Goal: Information Seeking & Learning: Find specific fact

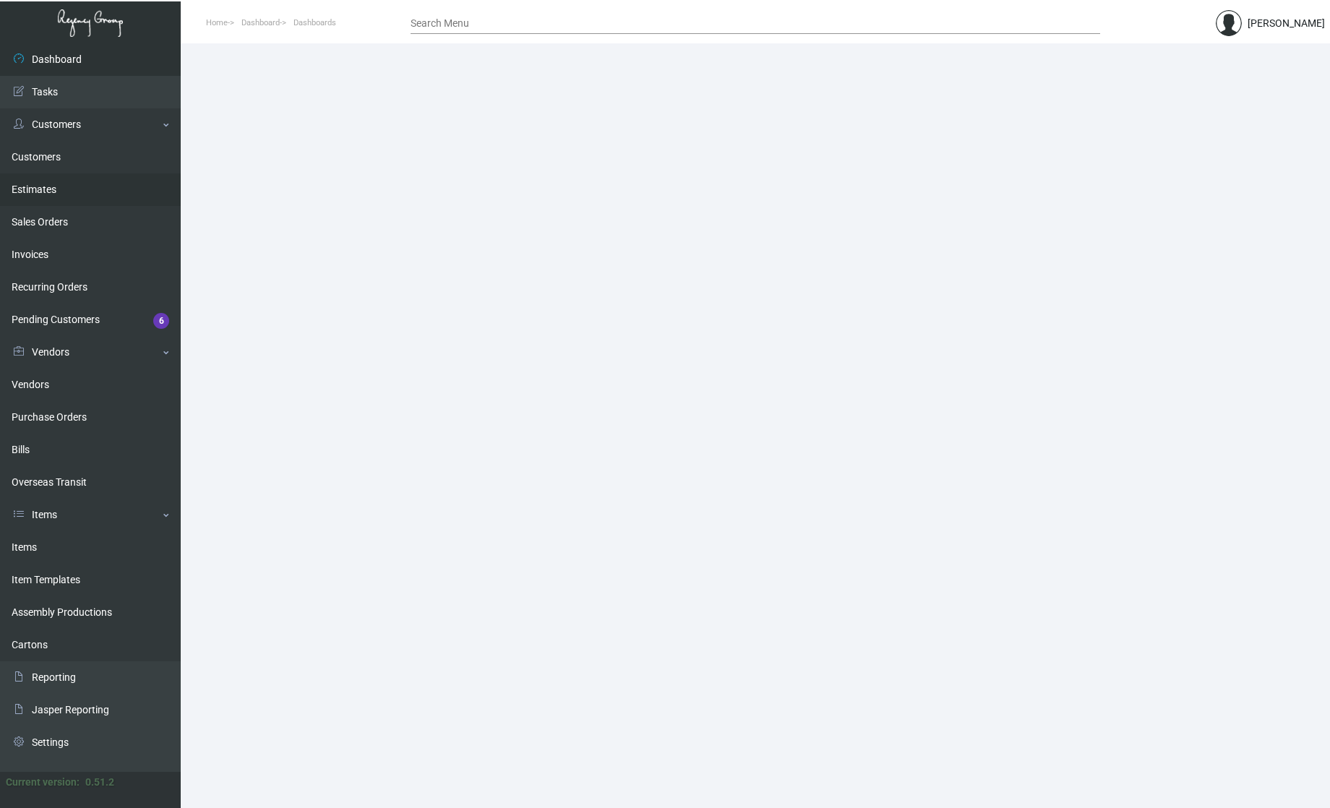
click at [44, 152] on link "Customers" at bounding box center [90, 157] width 181 height 33
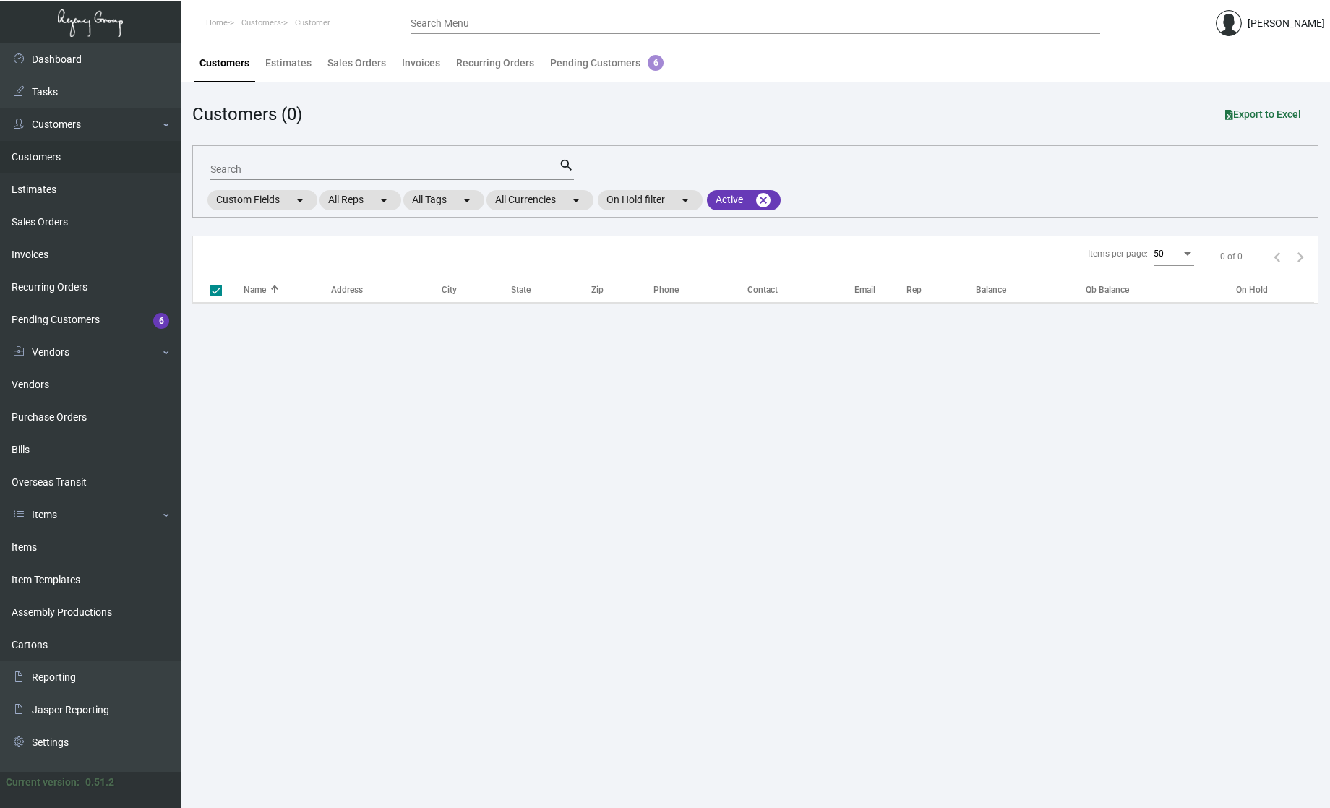
click at [448, 24] on input "Search Menu" at bounding box center [756, 24] width 690 height 12
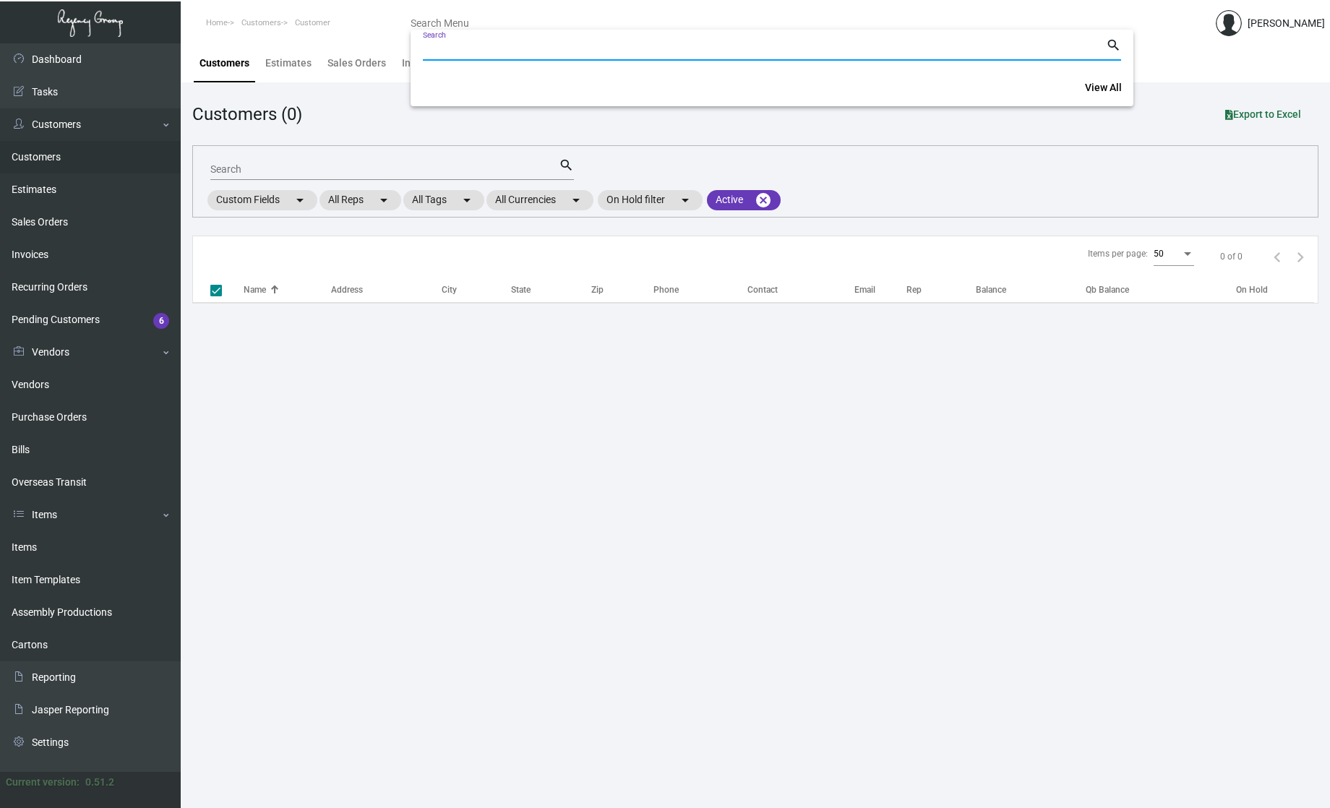
checkbox input "false"
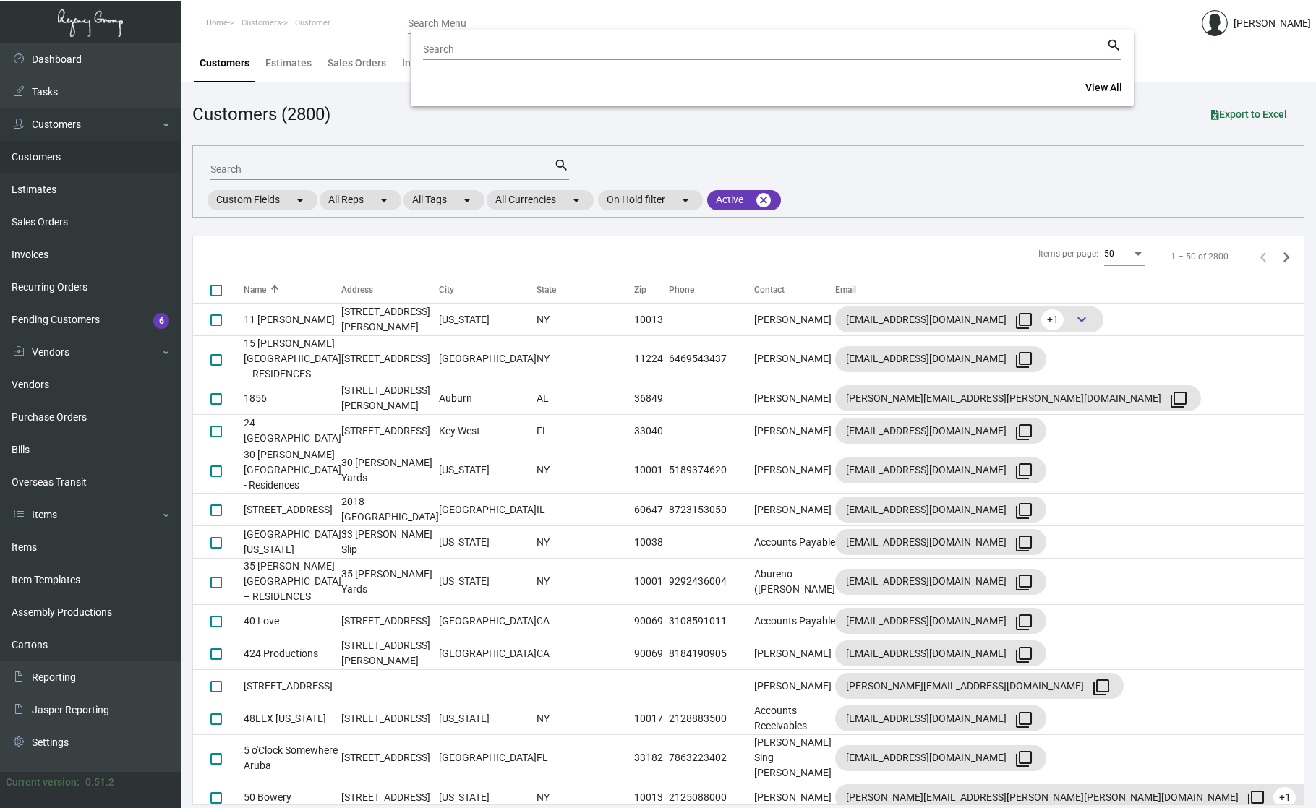
click at [239, 159] on div at bounding box center [658, 404] width 1316 height 808
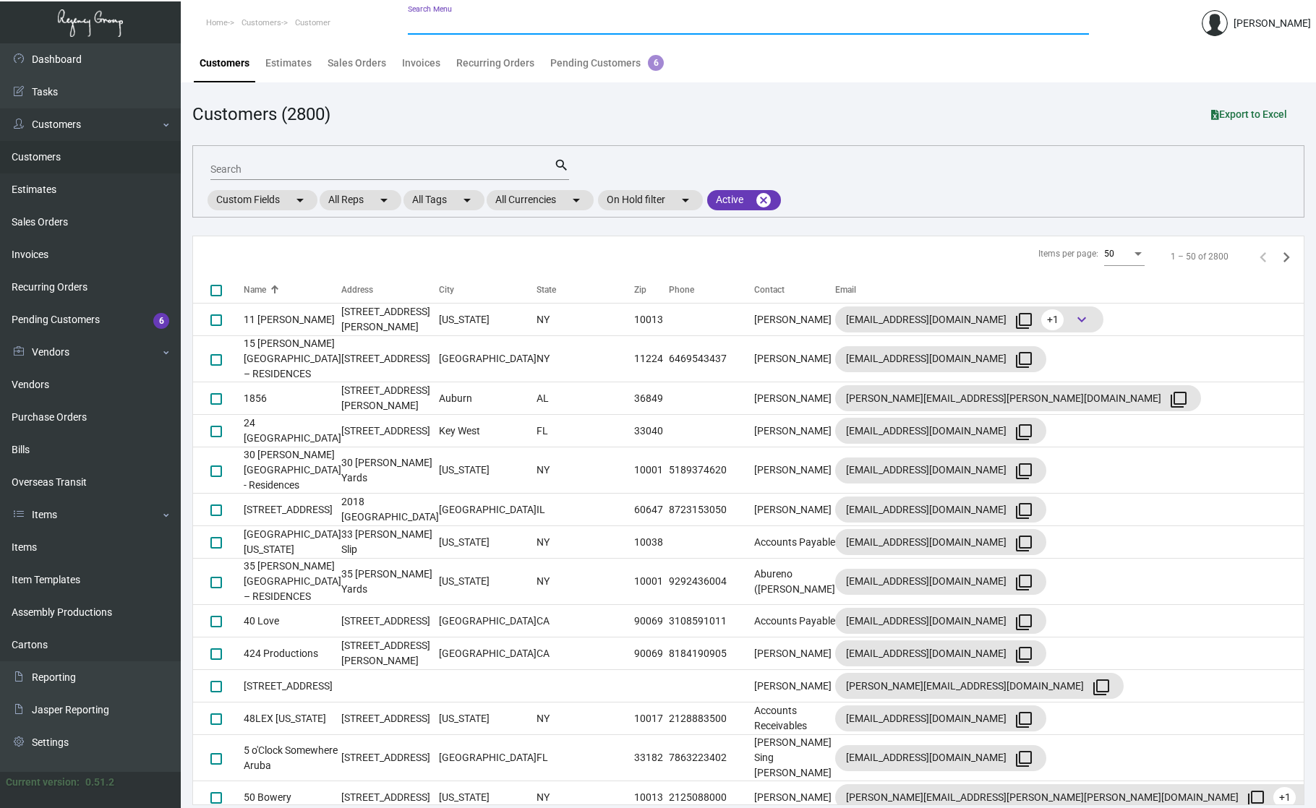
click at [240, 177] on div "Search" at bounding box center [381, 169] width 343 height 22
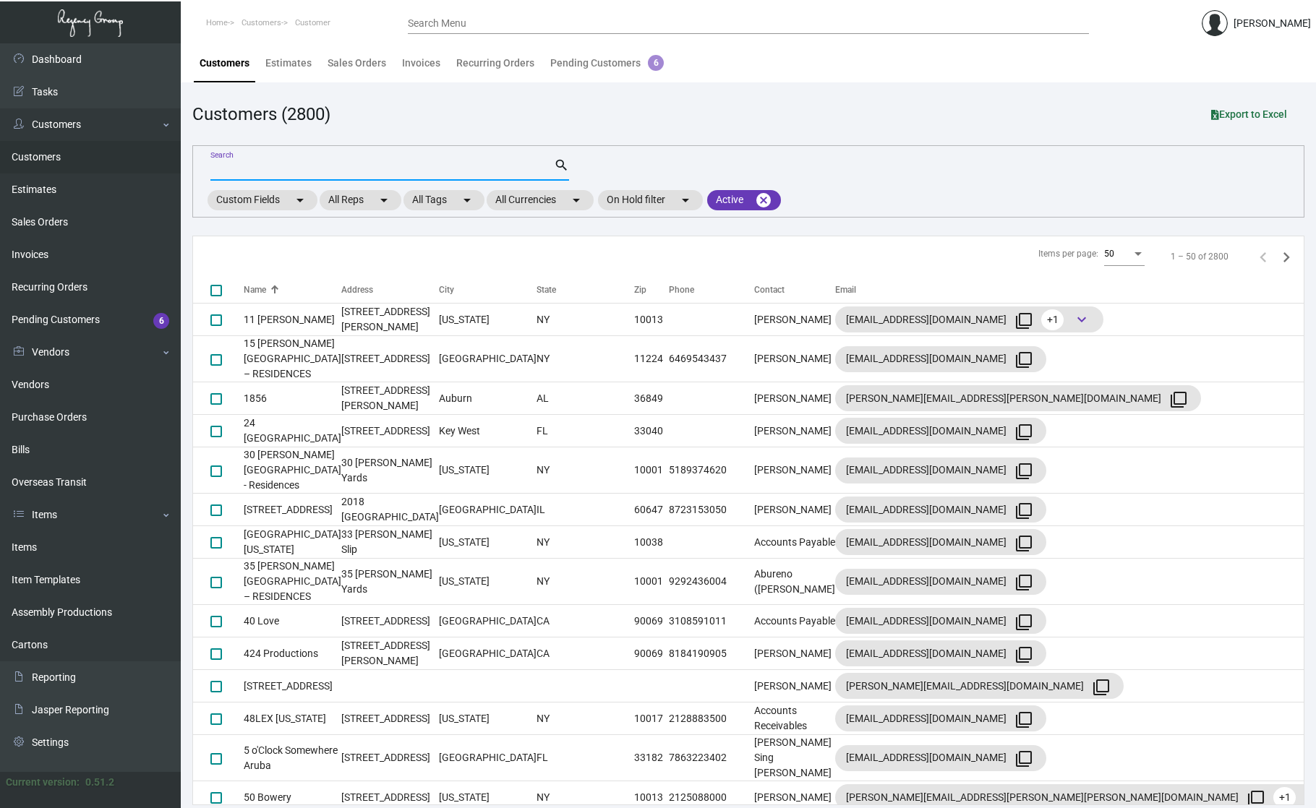
click at [250, 169] on input "Search" at bounding box center [381, 170] width 343 height 12
type input "47 hunting"
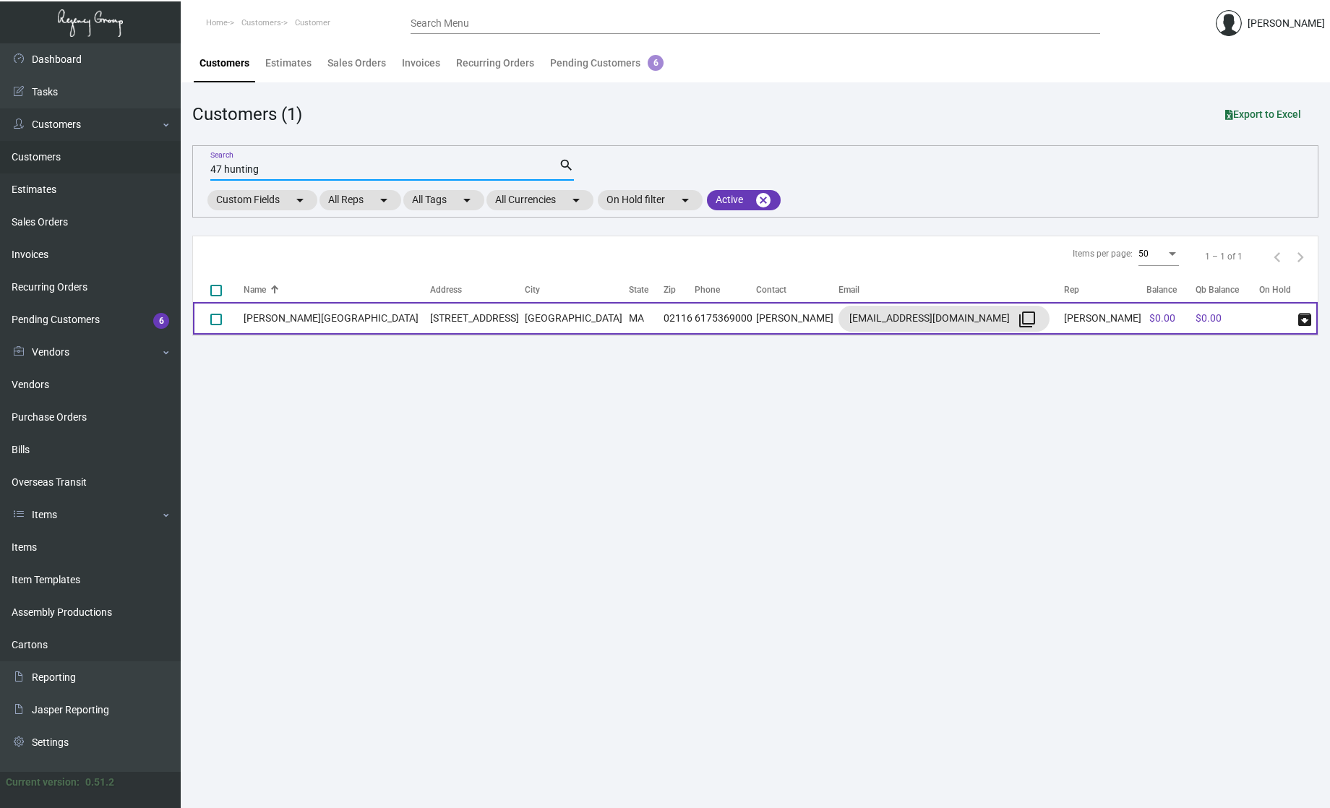
click at [290, 320] on td "[PERSON_NAME][GEOGRAPHIC_DATA]" at bounding box center [337, 318] width 187 height 33
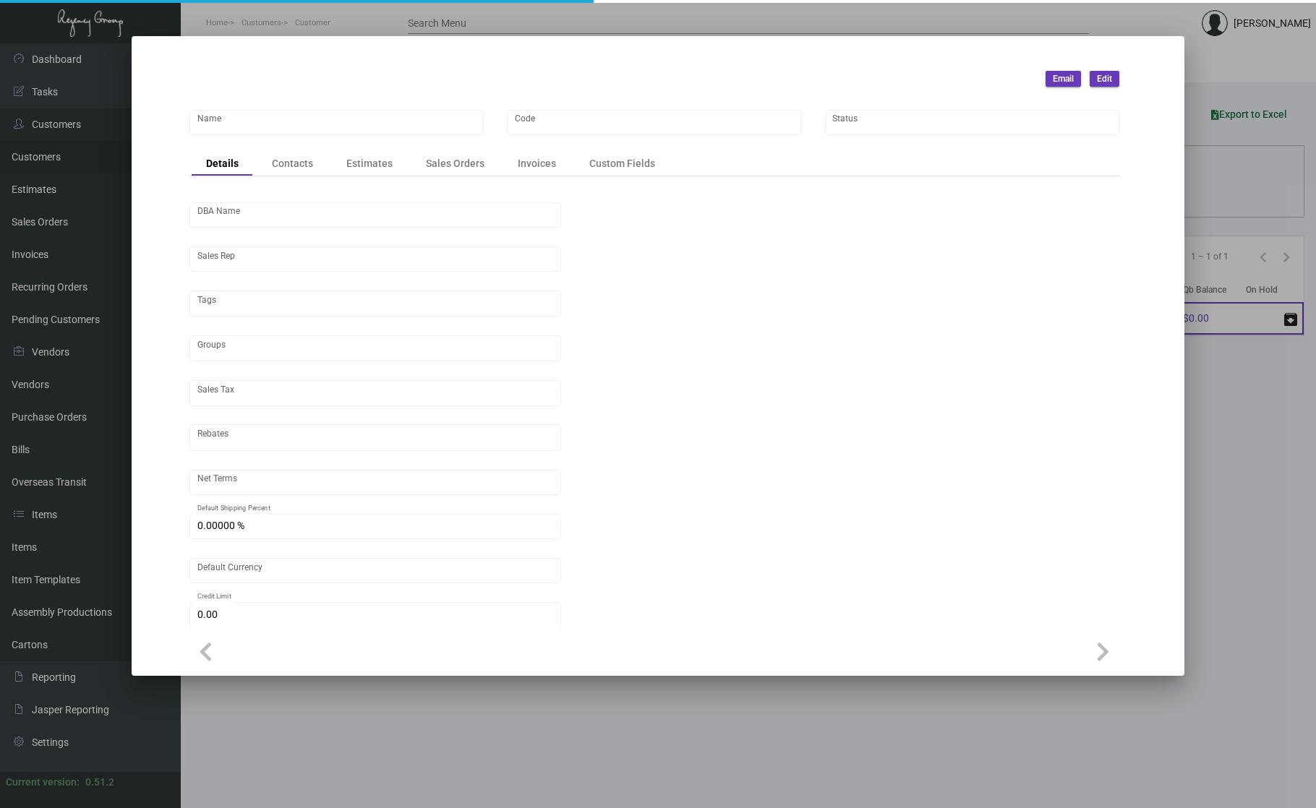
type input "[PERSON_NAME][GEOGRAPHIC_DATA]"
type input "[PERSON_NAME]"
type input "Out of State"
type input "Net 30"
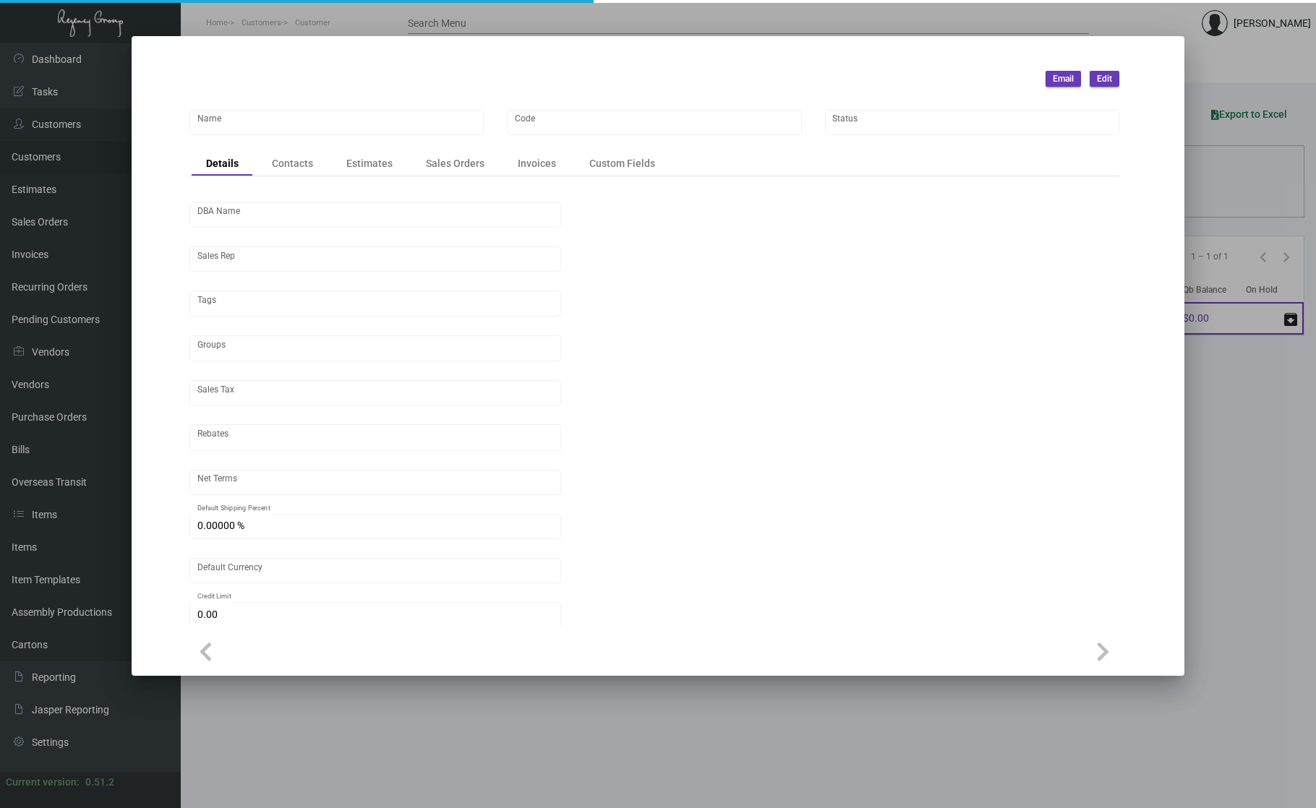
type input "United States Dollar $"
type input "$ 0.00"
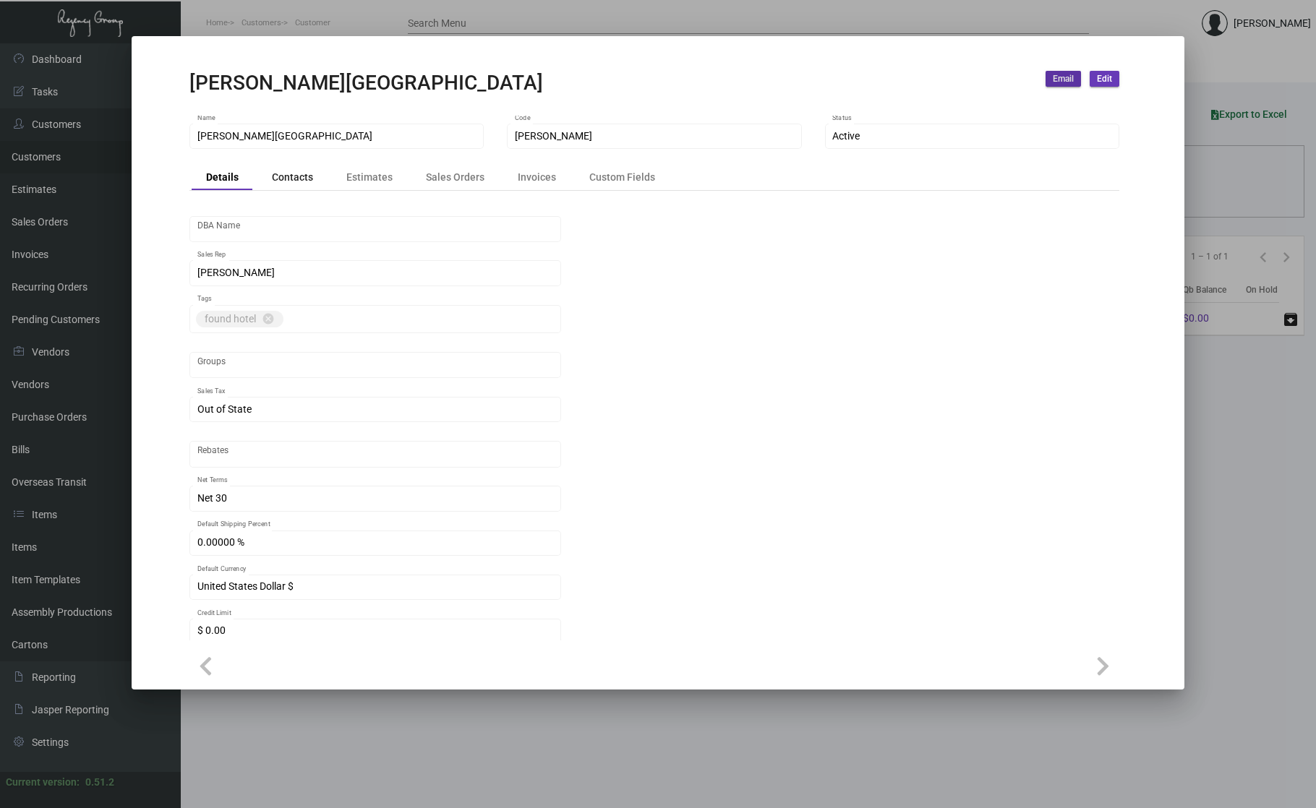
click at [298, 184] on div "Contacts" at bounding box center [292, 177] width 41 height 15
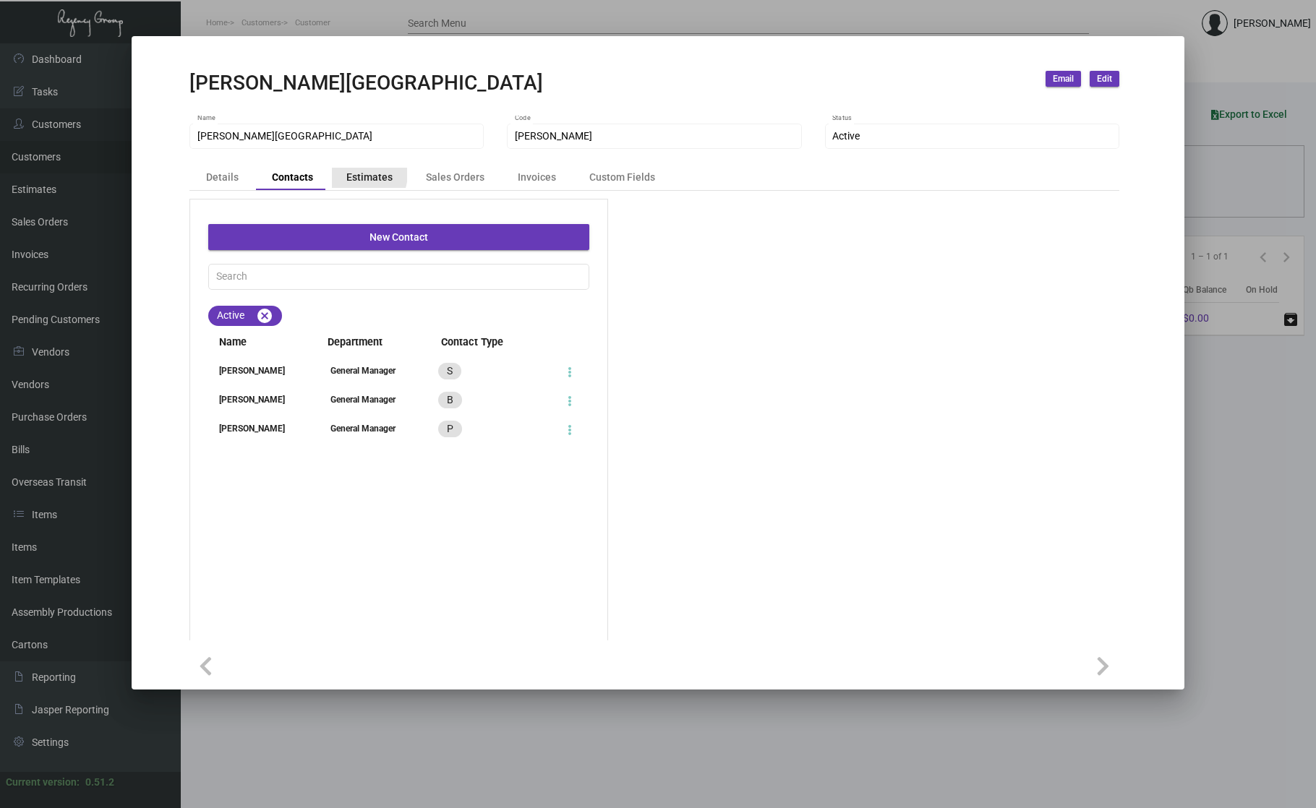
click at [351, 174] on div "Estimates" at bounding box center [369, 177] width 46 height 15
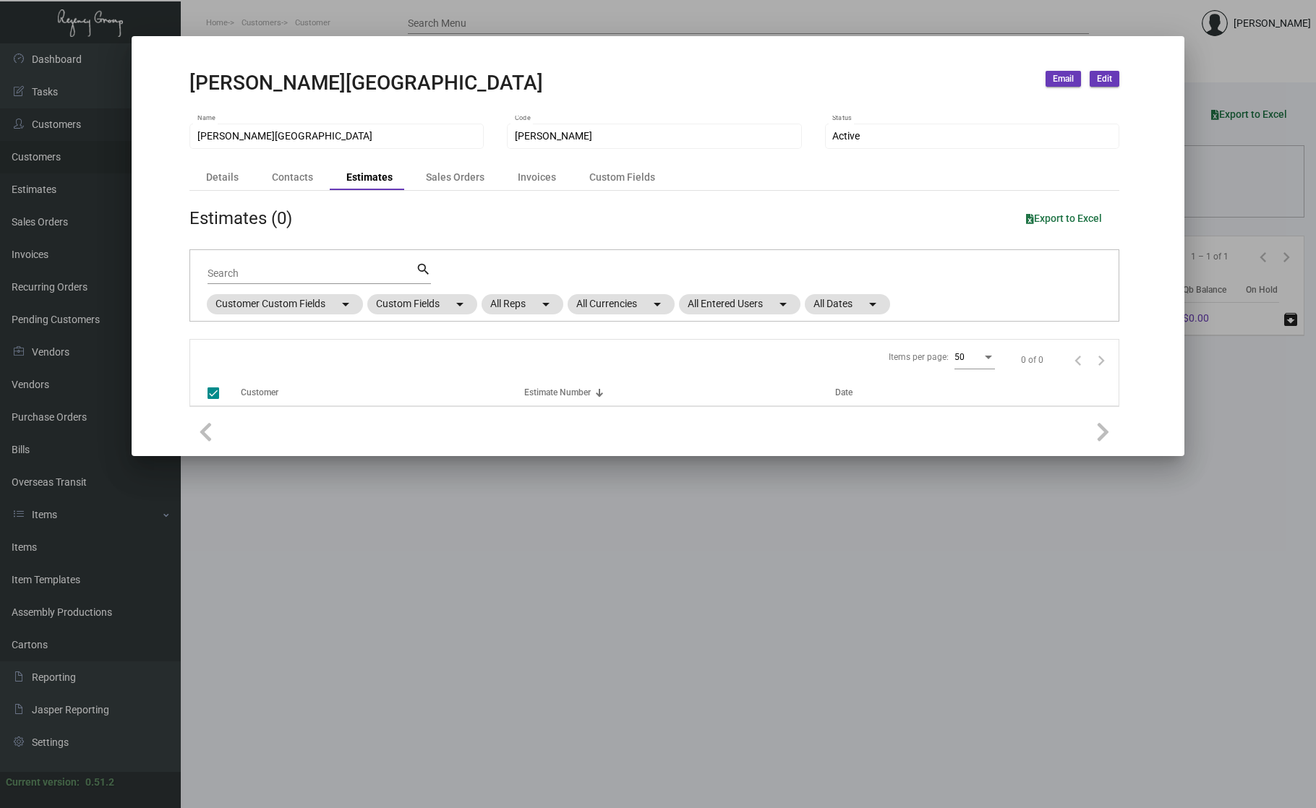
click at [213, 168] on div "Details Contacts Estimates Sales Orders Invoices Custom Fields" at bounding box center [654, 178] width 930 height 25
click at [213, 168] on div "Details" at bounding box center [222, 178] width 61 height 20
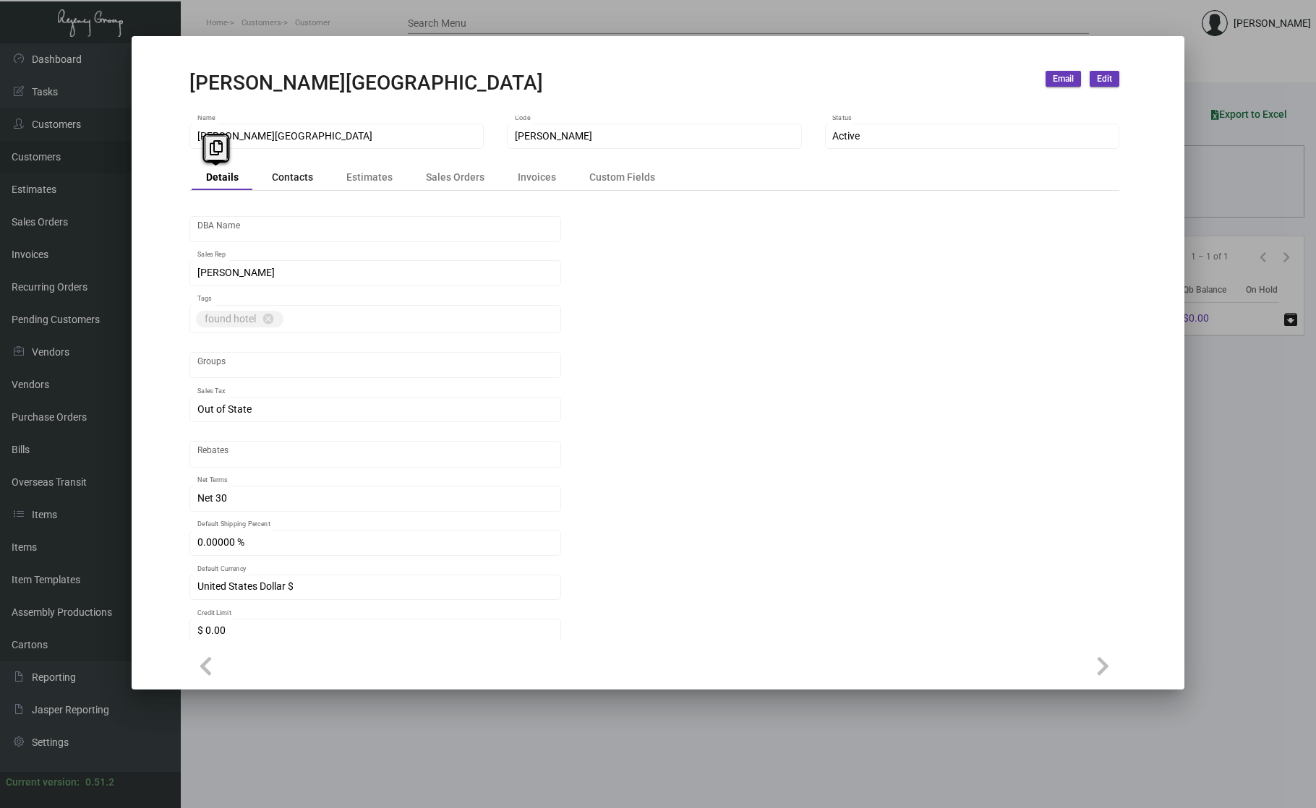
click at [278, 177] on div "Contacts" at bounding box center [292, 177] width 41 height 15
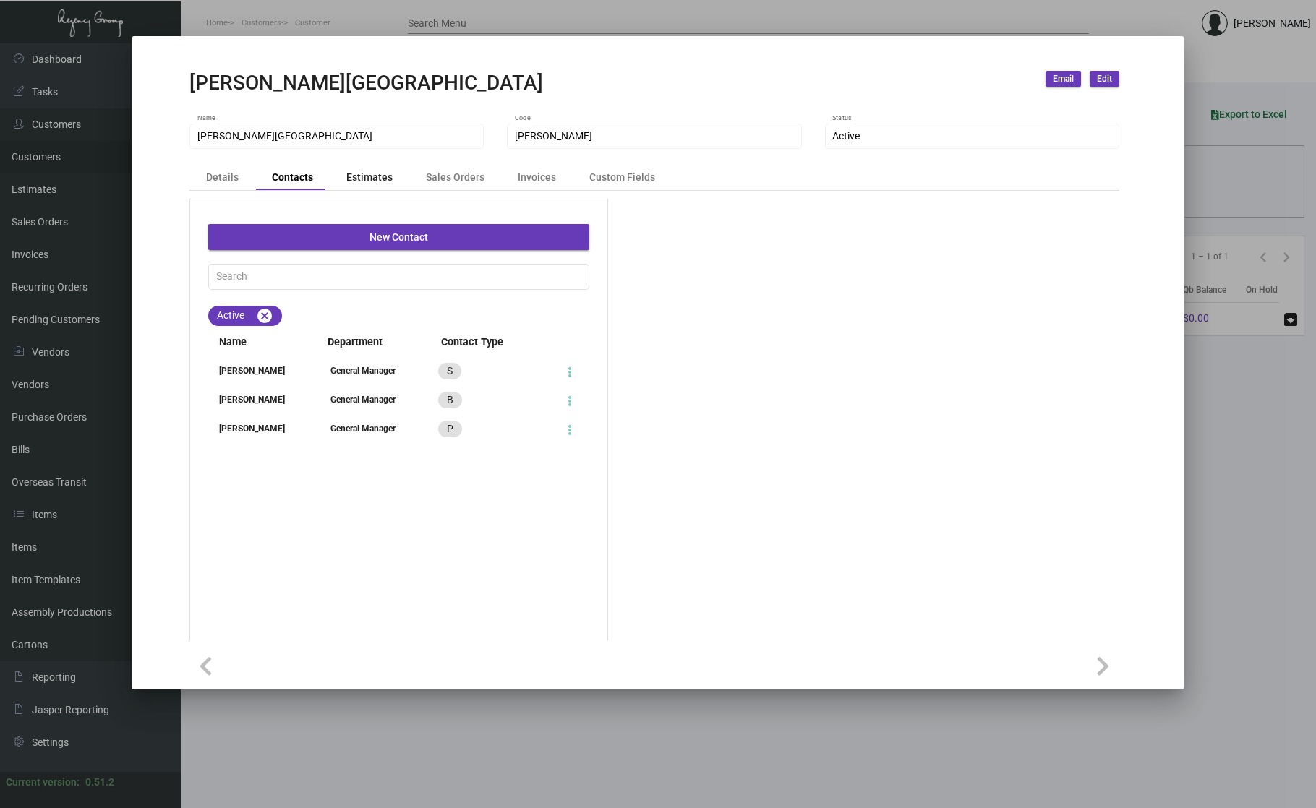
click at [337, 174] on div "Estimates" at bounding box center [369, 178] width 75 height 20
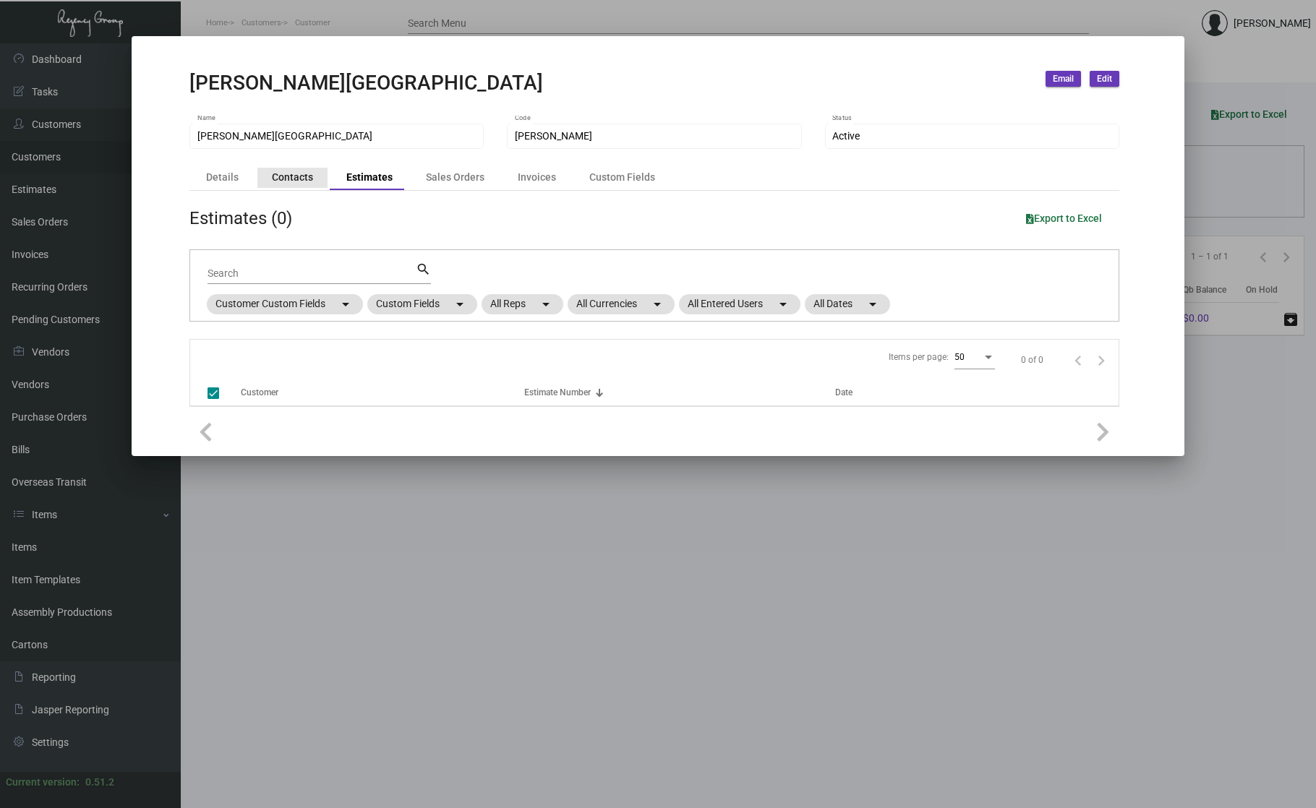
click at [282, 184] on div "Contacts" at bounding box center [292, 177] width 41 height 15
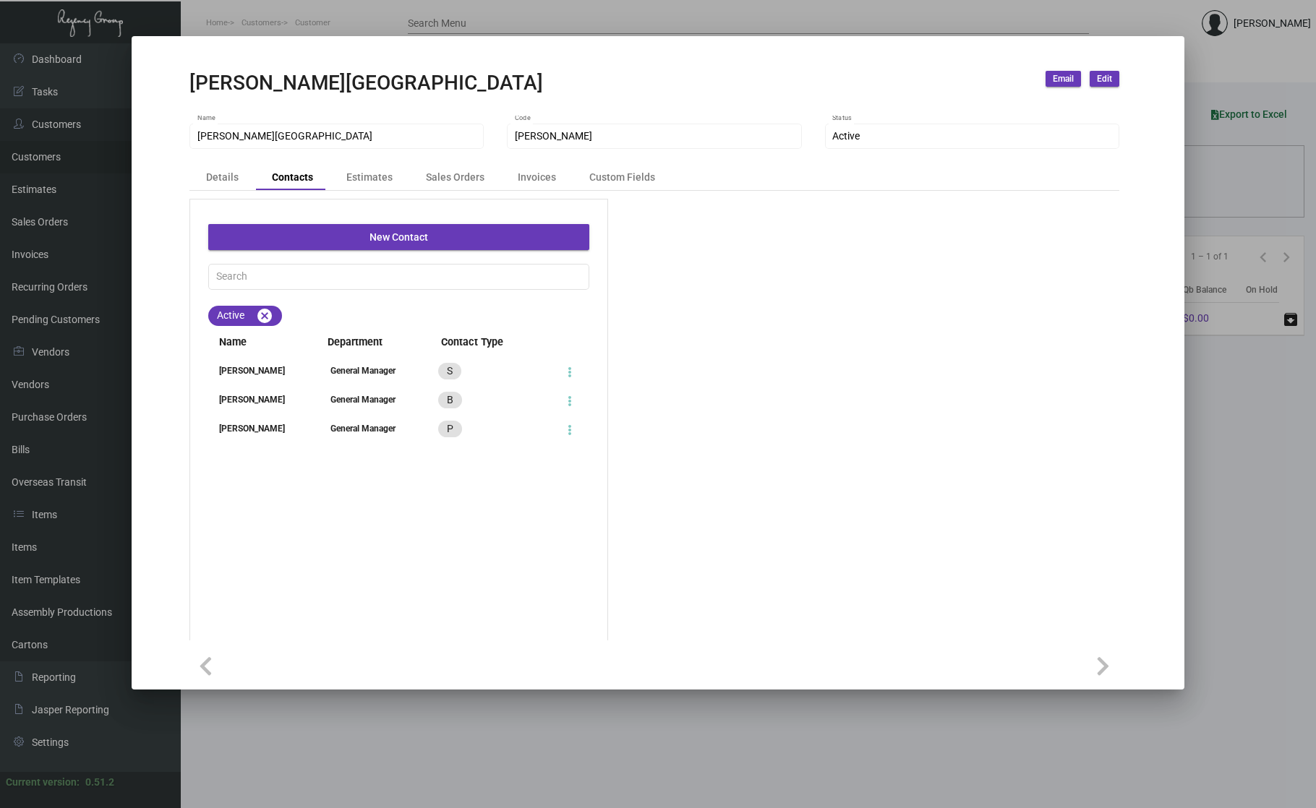
drag, startPoint x: 253, startPoint y: 346, endPoint x: 253, endPoint y: 366, distance: 20.2
click at [253, 351] on span "Name" at bounding box center [255, 343] width 95 height 16
click at [255, 377] on div "[PERSON_NAME]" at bounding box center [255, 370] width 95 height 13
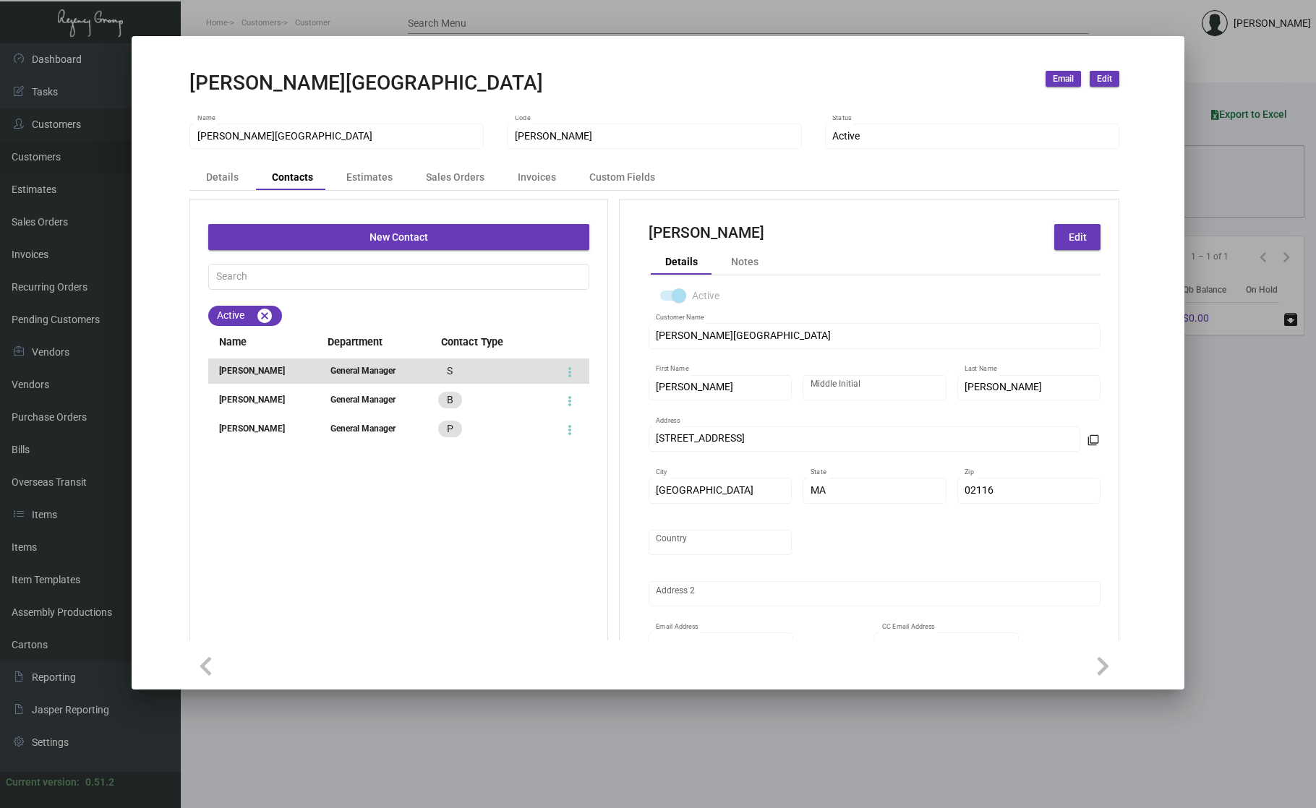
click at [281, 398] on div "[PERSON_NAME]" at bounding box center [255, 399] width 95 height 13
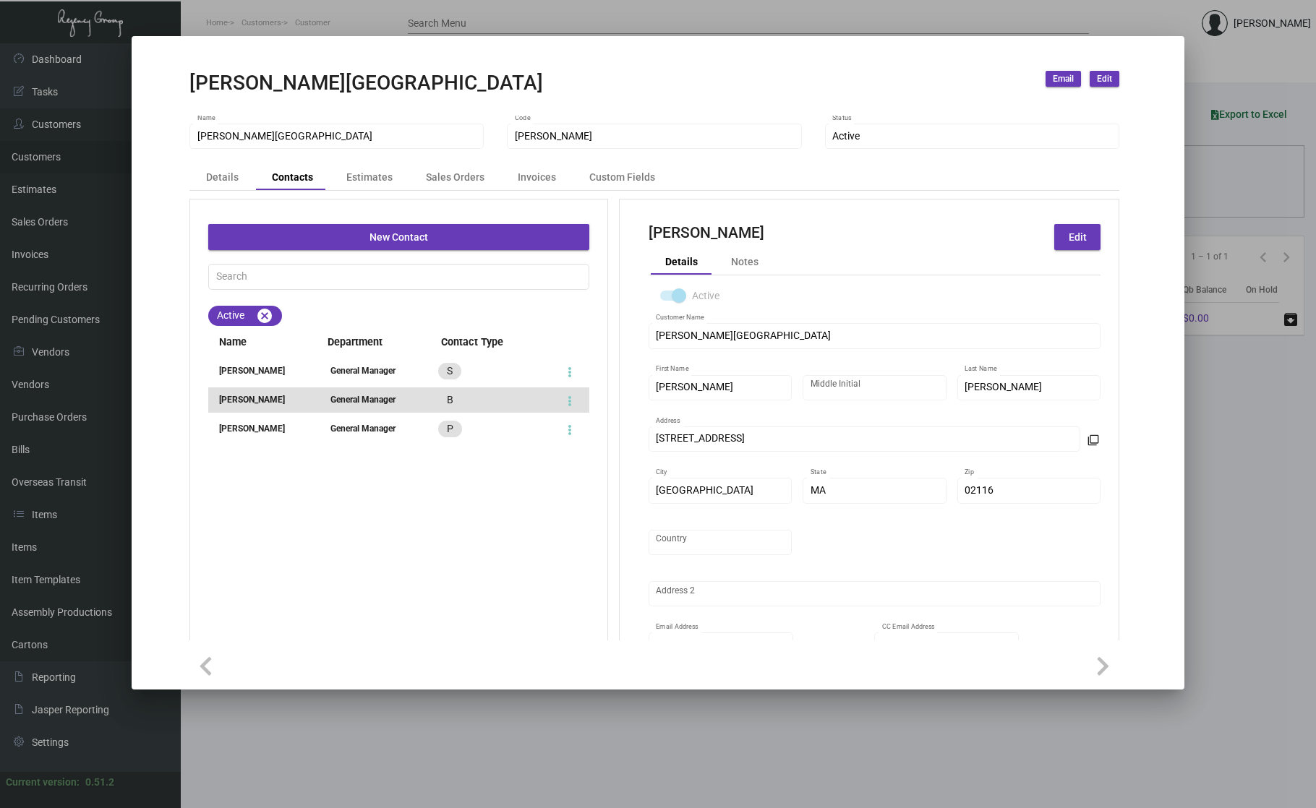
click at [279, 420] on li "[PERSON_NAME] General Manager P" at bounding box center [398, 428] width 381 height 25
